Goal: Transaction & Acquisition: Obtain resource

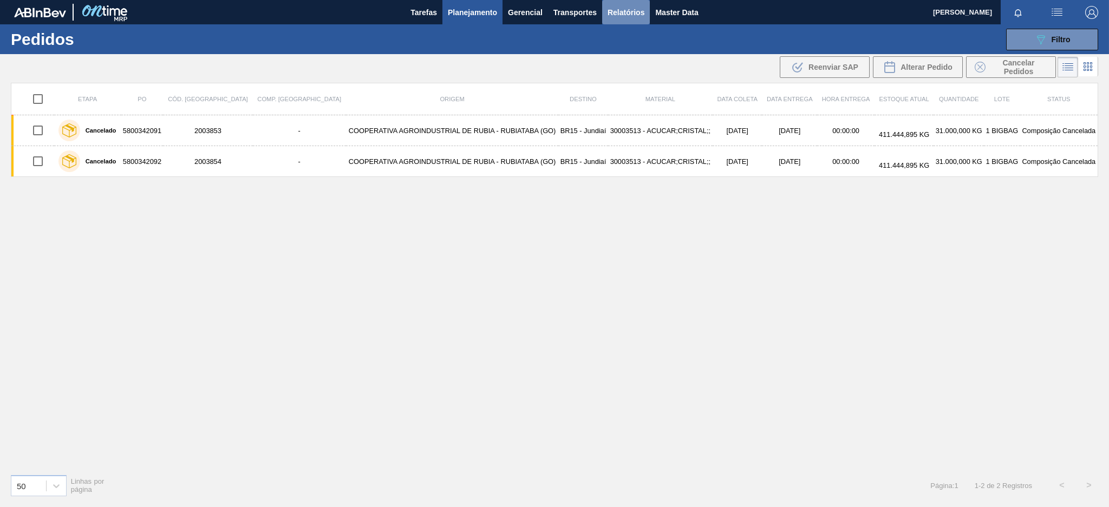
click at [621, 18] on button "Relatórios" at bounding box center [626, 12] width 48 height 24
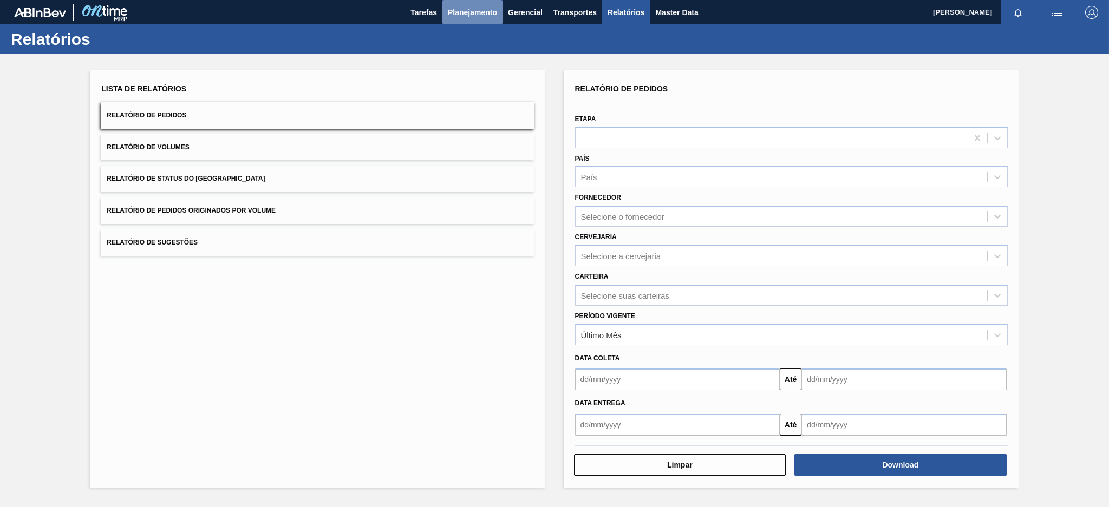
click at [479, 15] on span "Planejamento" at bounding box center [472, 12] width 49 height 13
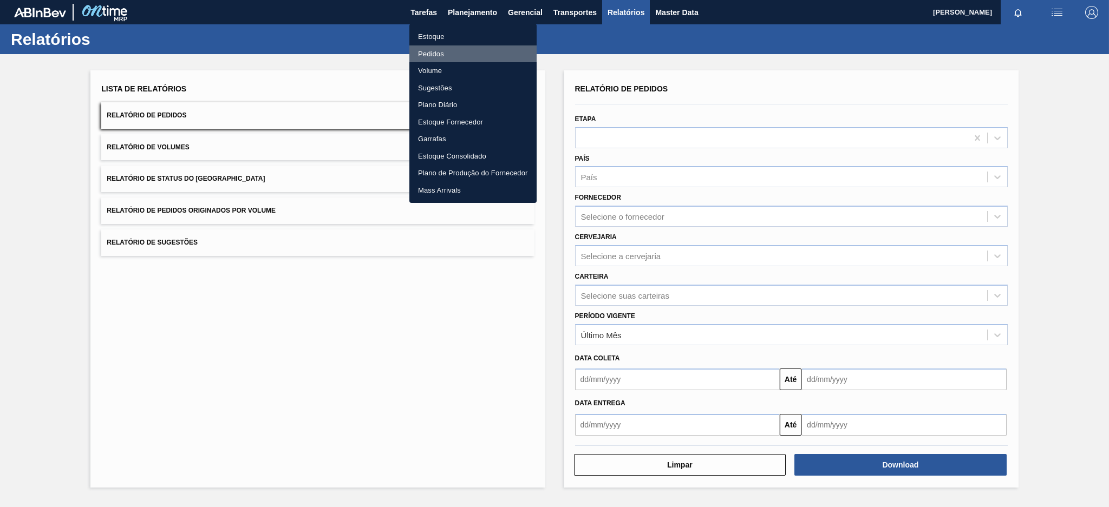
click at [434, 50] on li "Pedidos" at bounding box center [472, 53] width 127 height 17
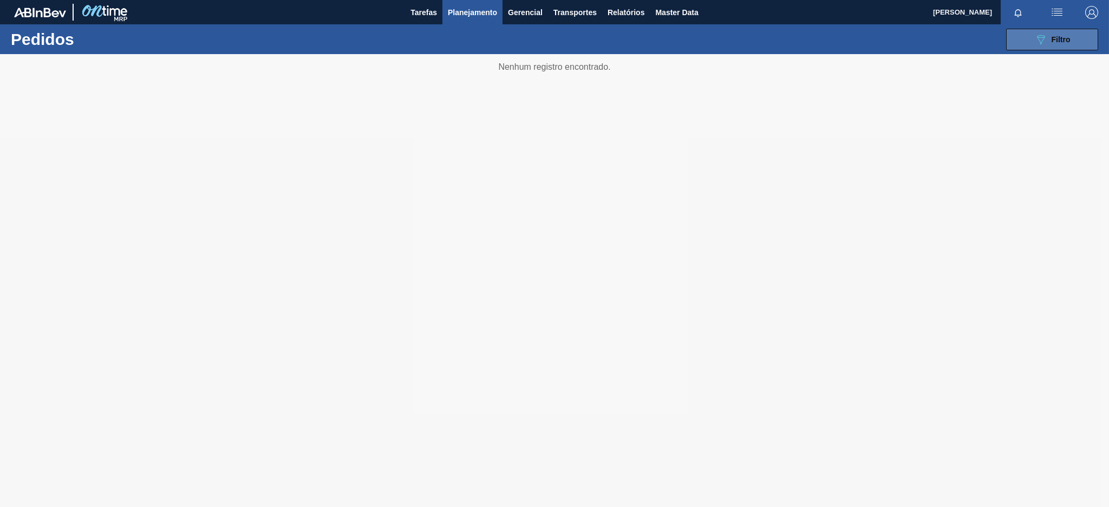
click at [1018, 31] on button "089F7B8B-B2A5-4AFE-B5C0-19BA573D28AC Filtro" at bounding box center [1052, 40] width 92 height 22
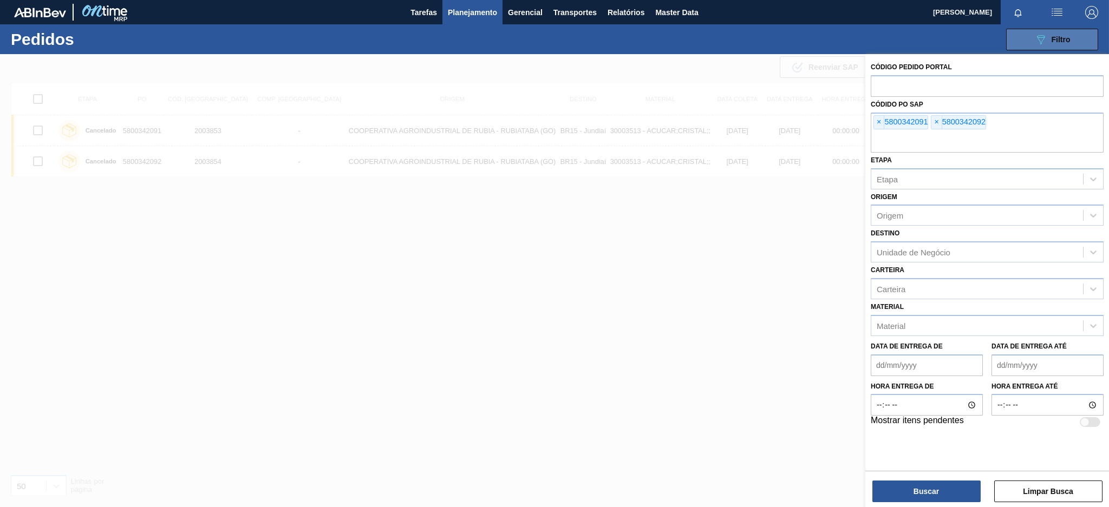
click at [1018, 31] on button "089F7B8B-B2A5-4AFE-B5C0-19BA573D28AC Filtro" at bounding box center [1052, 40] width 92 height 22
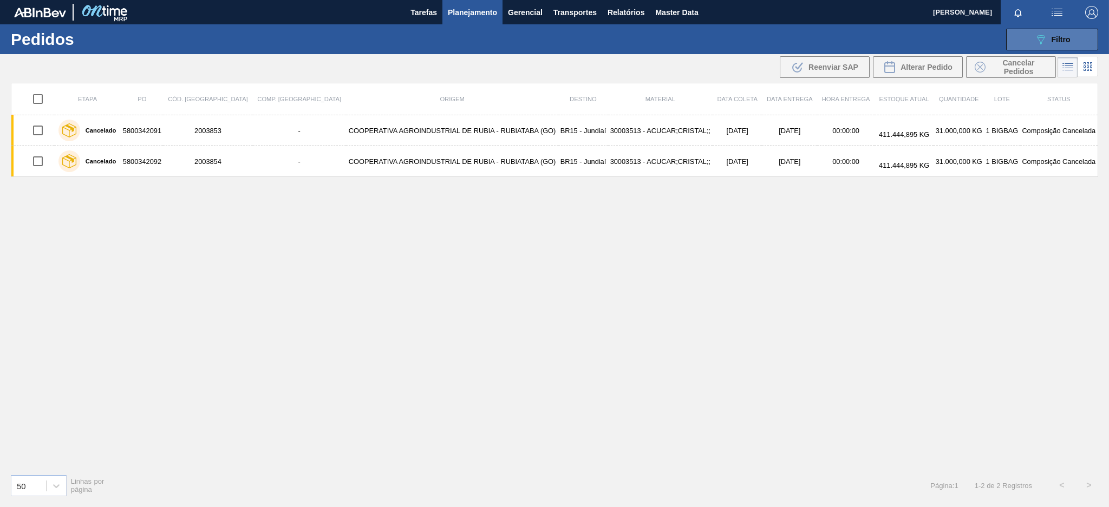
click at [1080, 42] on button "089F7B8B-B2A5-4AFE-B5C0-19BA573D28AC Filtro" at bounding box center [1052, 40] width 92 height 22
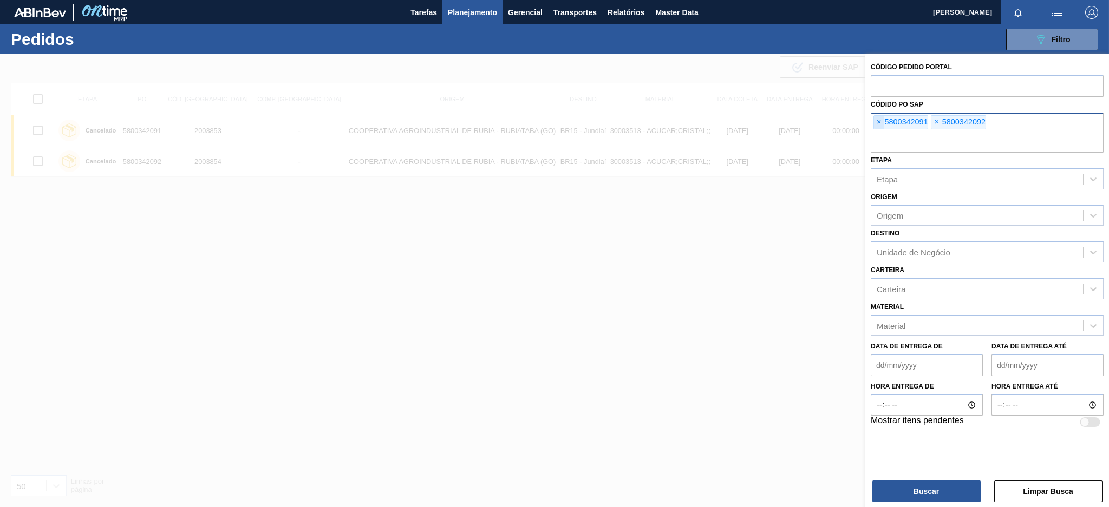
click at [880, 119] on div "× 5800342091" at bounding box center [900, 122] width 55 height 14
click at [880, 119] on span "×" at bounding box center [879, 122] width 10 height 13
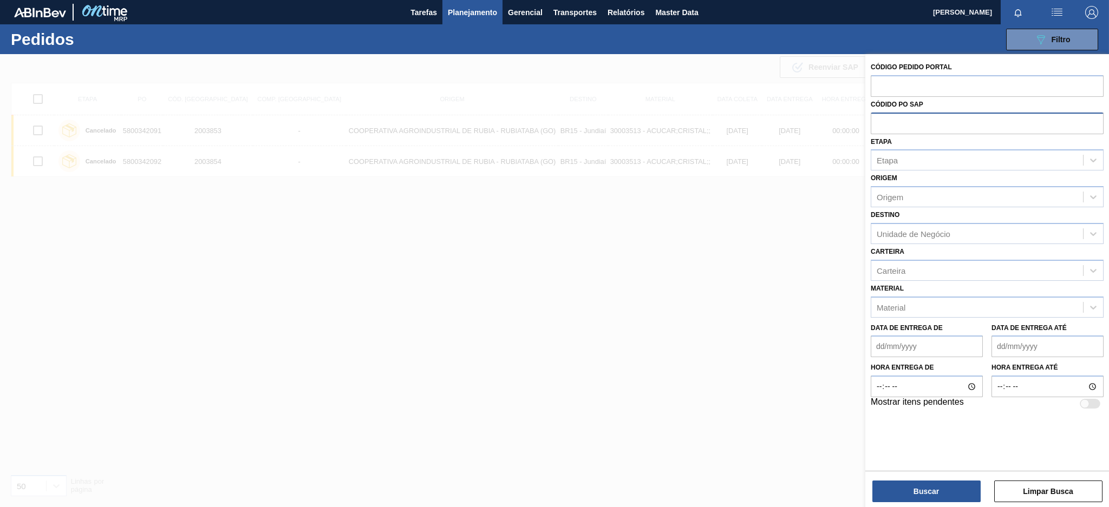
paste input "5800336581"
type input "5800336581"
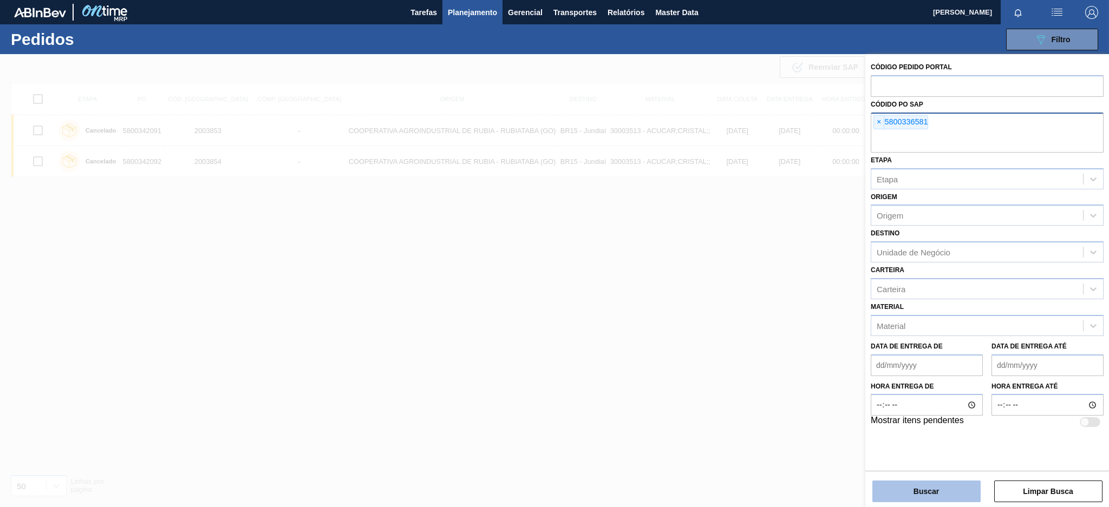
click at [915, 487] on button "Buscar" at bounding box center [926, 492] width 108 height 22
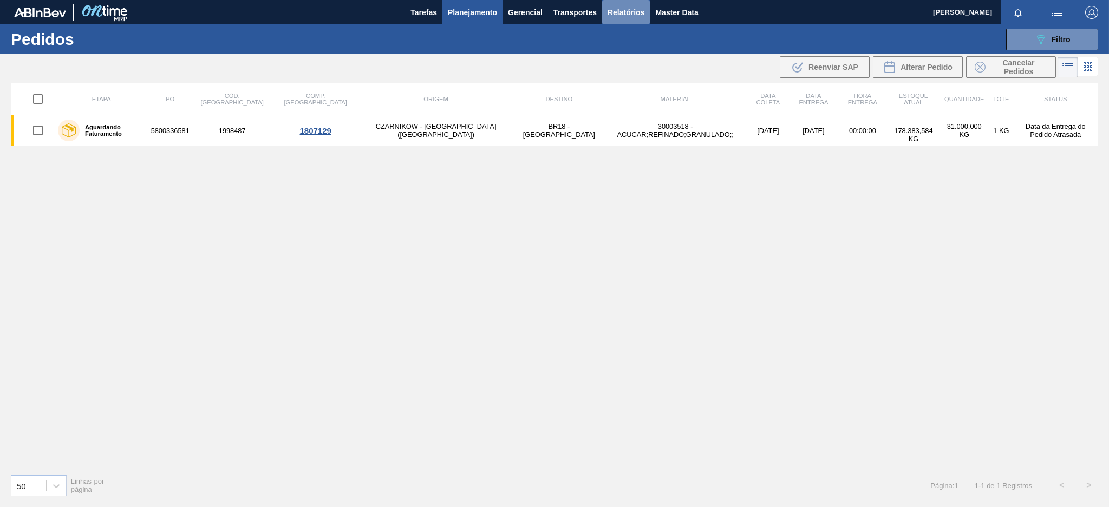
click at [629, 12] on span "Relatórios" at bounding box center [626, 12] width 37 height 13
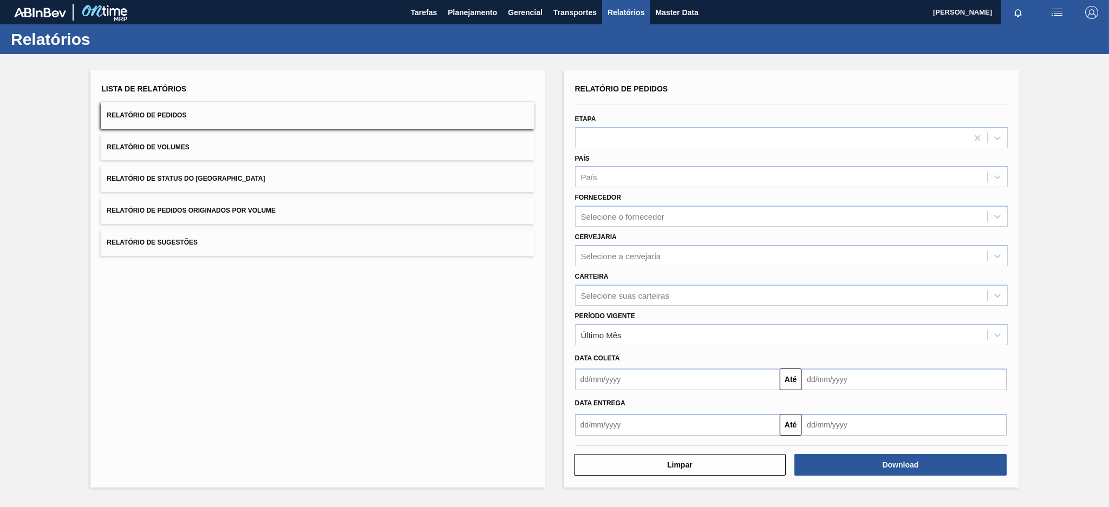
click at [467, 210] on button "Relatório de Pedidos Originados por Volume" at bounding box center [317, 211] width 433 height 27
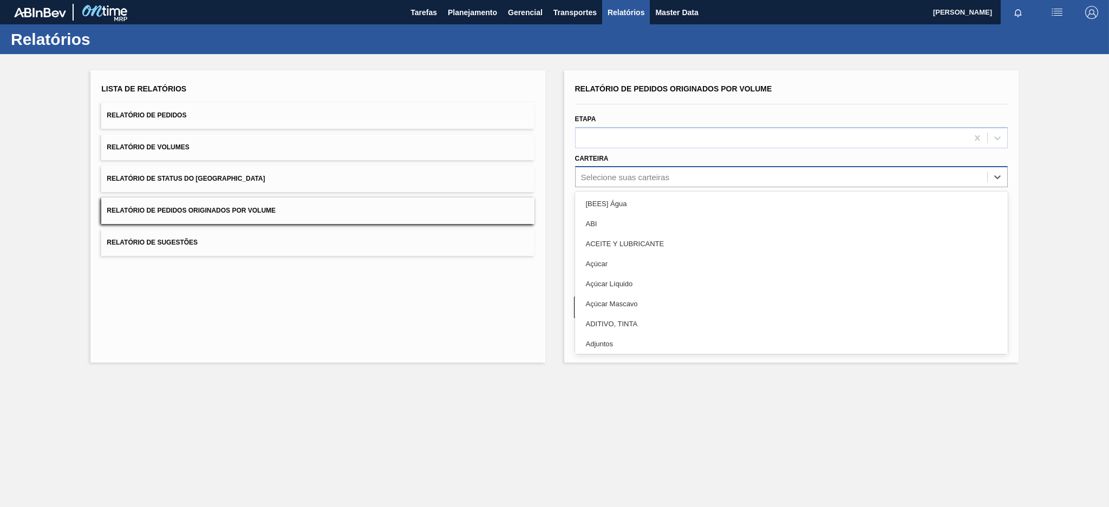
click at [601, 182] on div "Selecione suas carteiras" at bounding box center [782, 177] width 412 height 16
type input "pre"
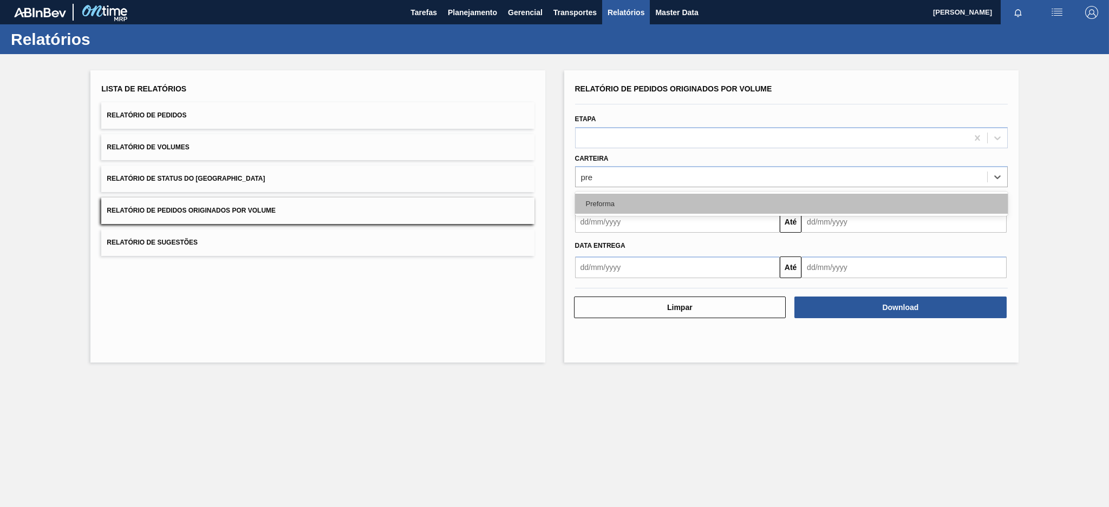
click at [595, 211] on div "Preforma" at bounding box center [791, 204] width 433 height 20
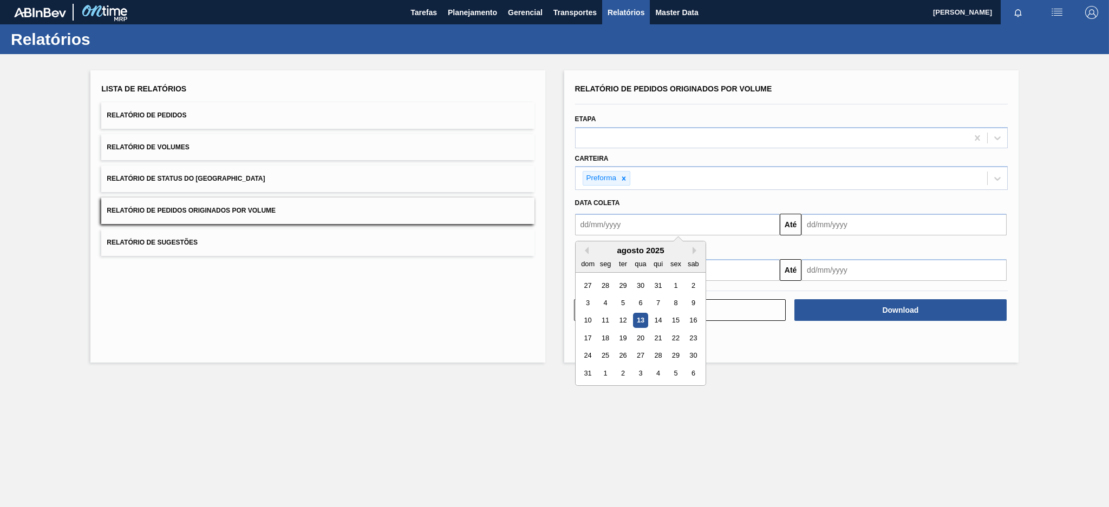
click at [602, 223] on input "text" at bounding box center [677, 225] width 205 height 22
click at [582, 248] on button "Previous Month" at bounding box center [585, 251] width 8 height 8
click at [590, 301] on div "6" at bounding box center [587, 303] width 15 height 15
type input "[DATE]"
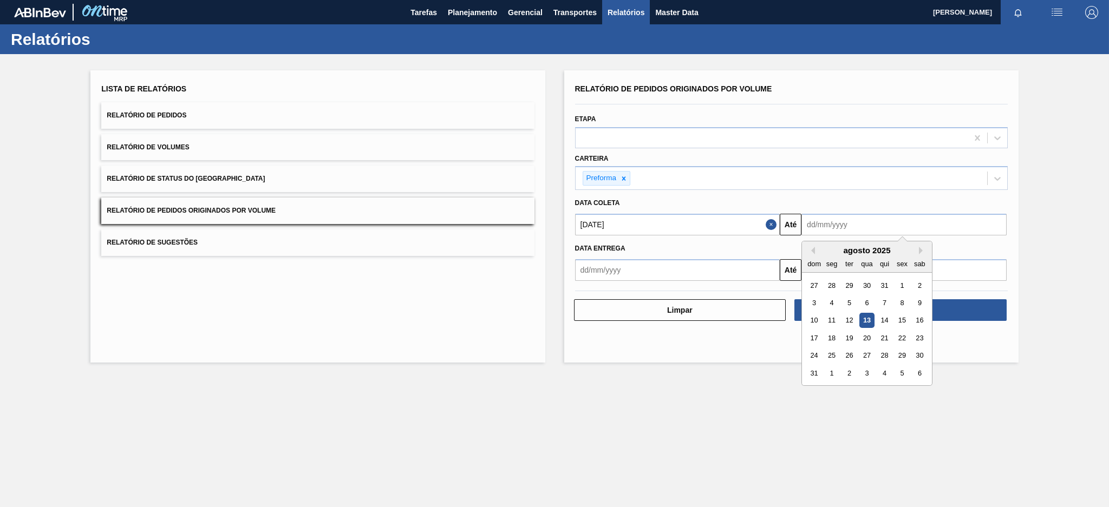
click at [850, 224] on input "text" at bounding box center [903, 225] width 205 height 22
click at [863, 317] on div "13" at bounding box center [867, 321] width 15 height 15
type input "[DATE]"
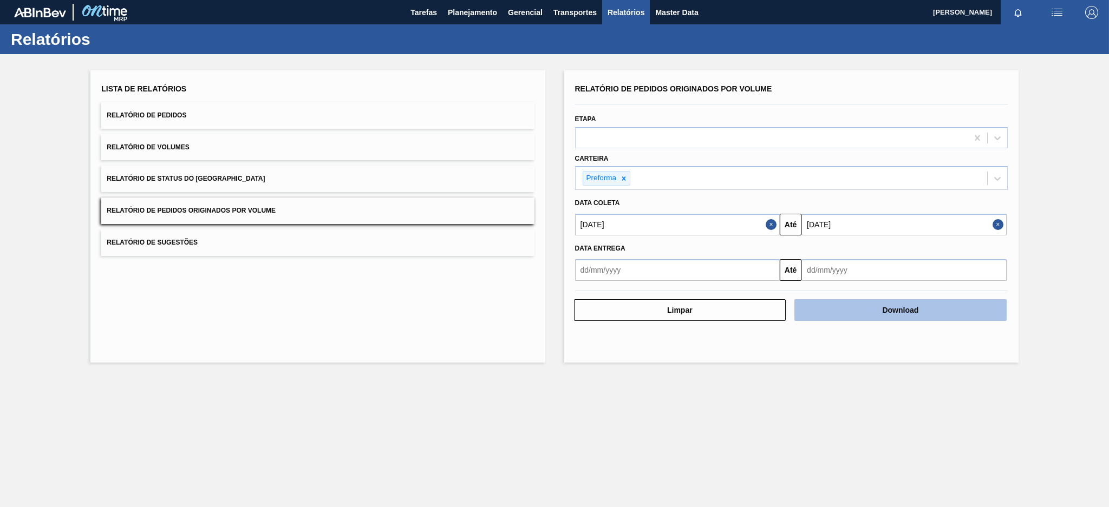
click at [887, 313] on button "Download" at bounding box center [900, 310] width 212 height 22
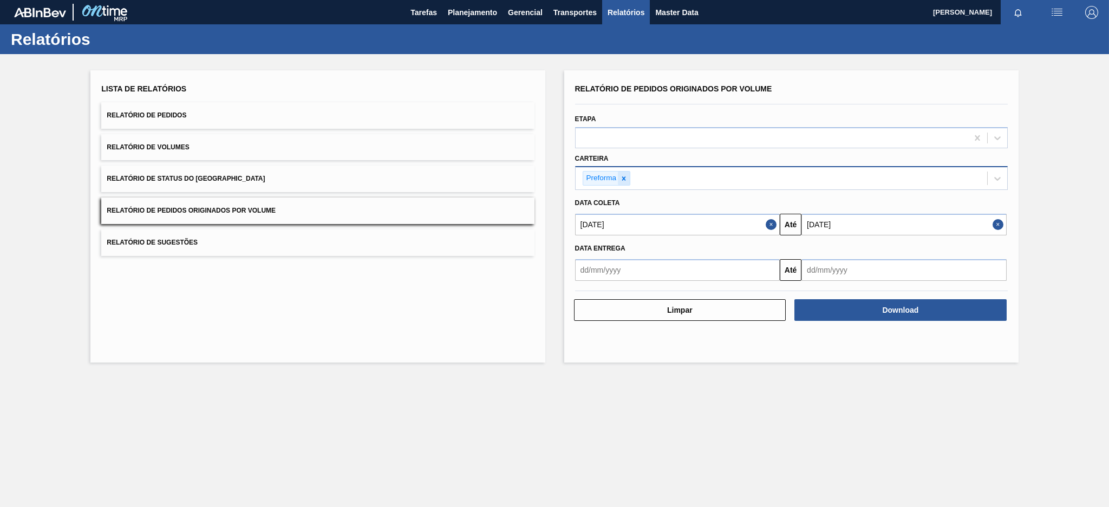
click at [626, 177] on icon at bounding box center [624, 179] width 8 height 8
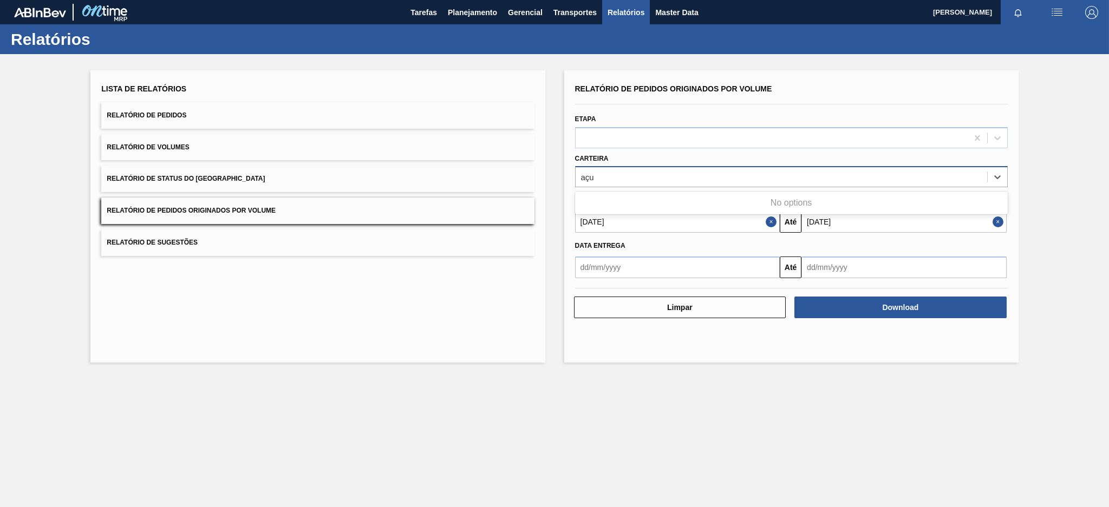
type input "aç"
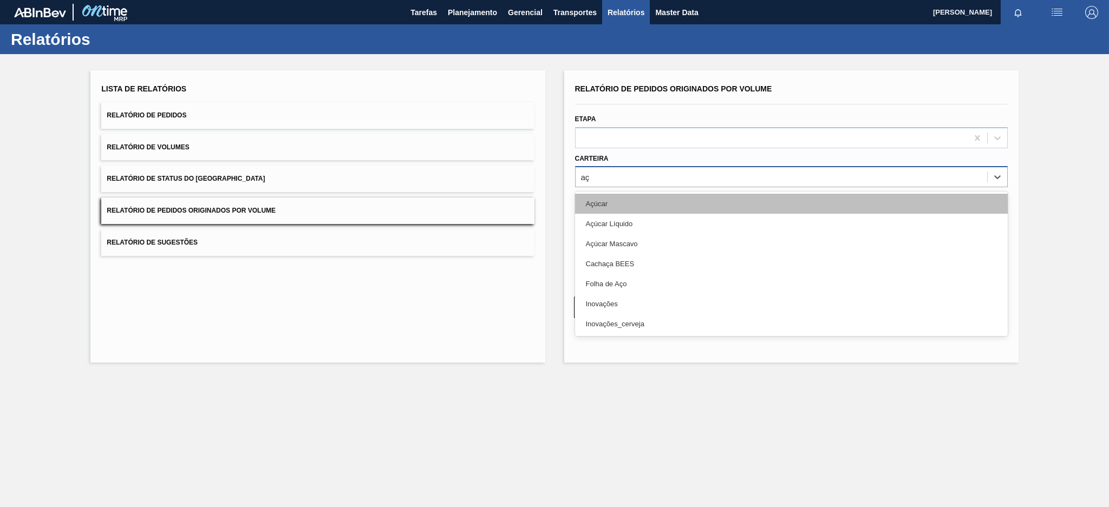
click at [599, 202] on div "Açúcar" at bounding box center [791, 204] width 433 height 20
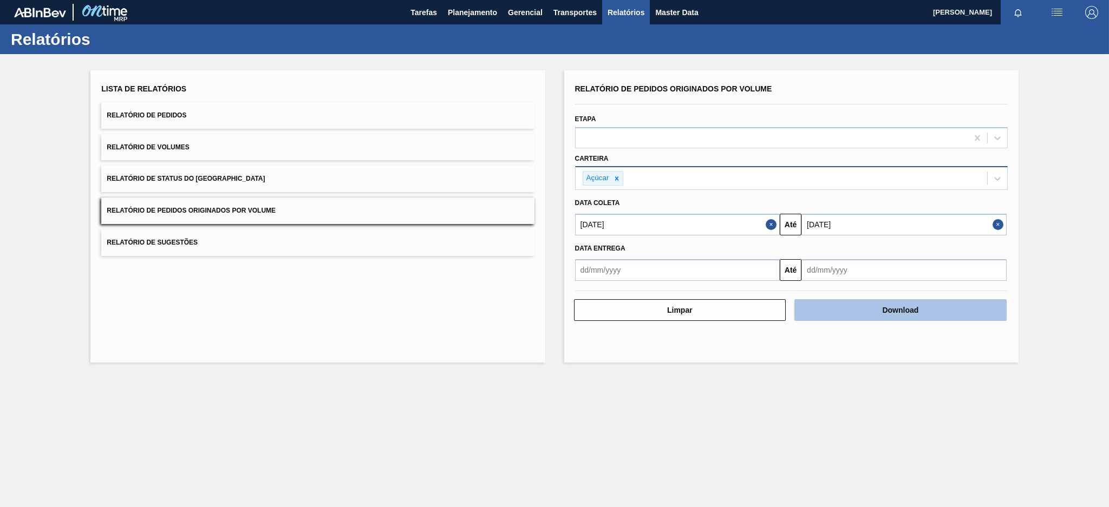
click at [901, 312] on button "Download" at bounding box center [900, 310] width 212 height 22
